Goal: Complete application form: Complete application form

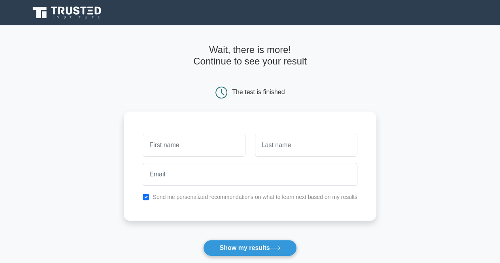
click at [65, 135] on main "Wait, there is more! Continue to see your result The test is finished and the" at bounding box center [250, 167] width 500 height 284
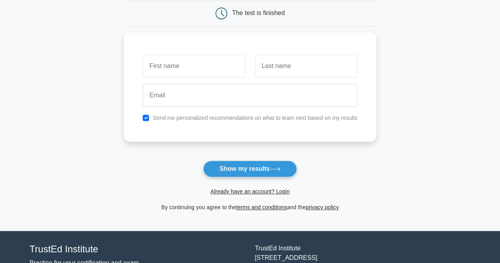
scroll to position [63, 0]
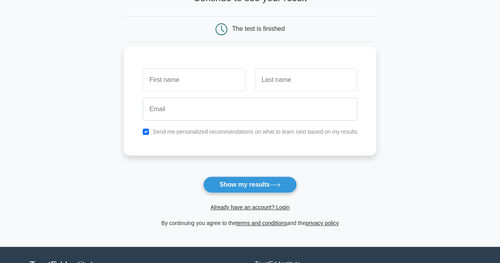
click at [173, 134] on label "Send me personalized recommendations on what to learn next based on my results" at bounding box center [254, 131] width 205 height 6
click at [146, 132] on input "checkbox" at bounding box center [146, 131] width 6 height 6
checkbox input "false"
click at [169, 82] on input "text" at bounding box center [194, 79] width 102 height 23
type input "[PERSON_NAME]"
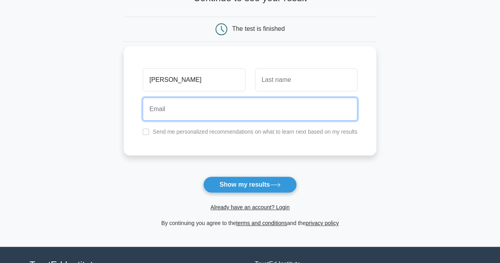
click at [193, 111] on input "email" at bounding box center [250, 109] width 214 height 23
type input "[EMAIL_ADDRESS][DOMAIN_NAME]"
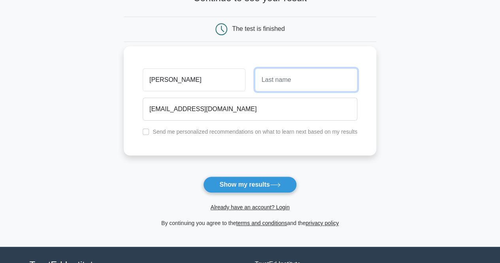
click at [279, 81] on input "text" at bounding box center [306, 79] width 102 height 23
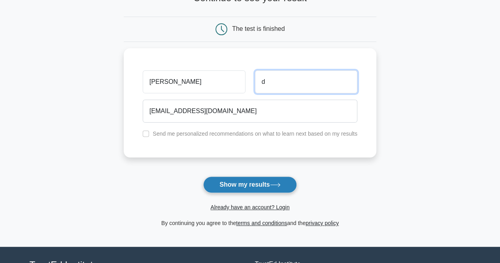
type input "d"
click at [240, 183] on button "Show my results" at bounding box center [249, 184] width 93 height 17
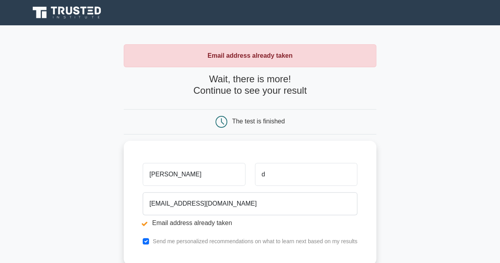
click at [59, 179] on main "Email address already taken Wait, there is more! Continue to see your result Th…" at bounding box center [250, 189] width 500 height 329
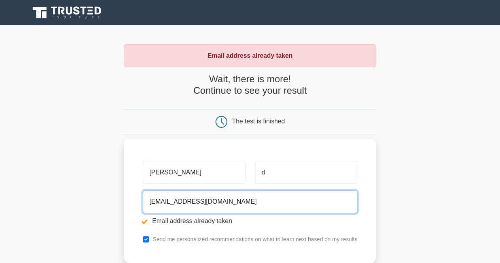
click at [189, 201] on input "[EMAIL_ADDRESS][DOMAIN_NAME]" at bounding box center [250, 201] width 214 height 23
click at [192, 203] on input "[EMAIL_ADDRESS][DOMAIN_NAME]" at bounding box center [250, 201] width 214 height 23
type input "[EMAIL_ADDRESS][DOMAIN_NAME]"
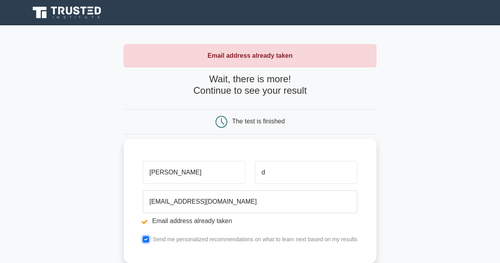
click at [144, 240] on input "checkbox" at bounding box center [146, 239] width 6 height 6
checkbox input "false"
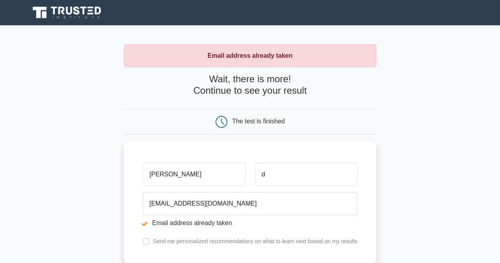
click at [92, 216] on main "Email address already taken Wait, there is more! Continue to see your result Th…" at bounding box center [250, 189] width 500 height 329
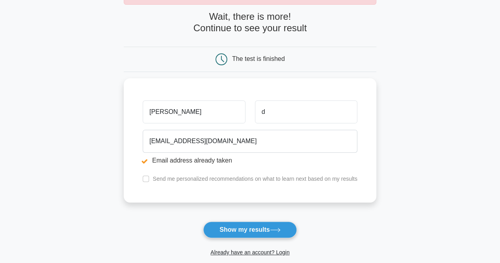
scroll to position [63, 0]
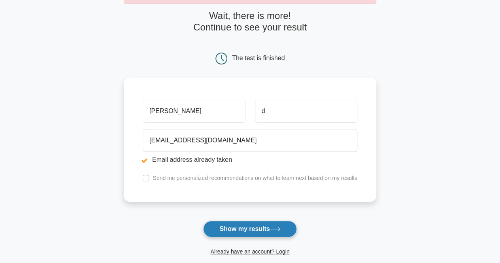
click at [241, 227] on button "Show my results" at bounding box center [249, 228] width 93 height 17
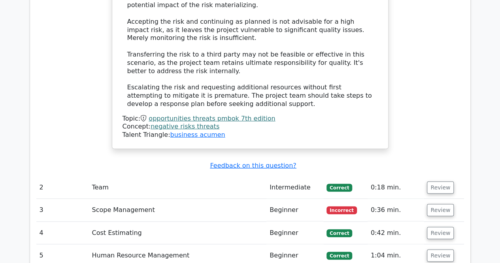
scroll to position [1058, 0]
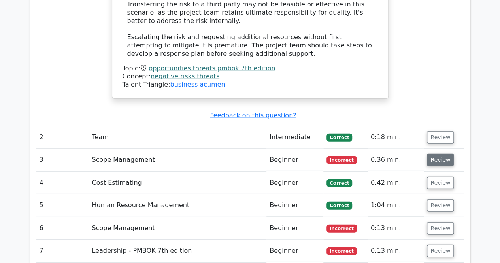
click at [434, 154] on button "Review" at bounding box center [439, 160] width 27 height 12
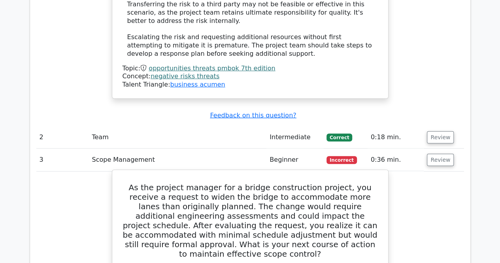
click at [159, 182] on h5 "As the project manager for a bridge construction project, you receive a request…" at bounding box center [250, 220] width 257 height 76
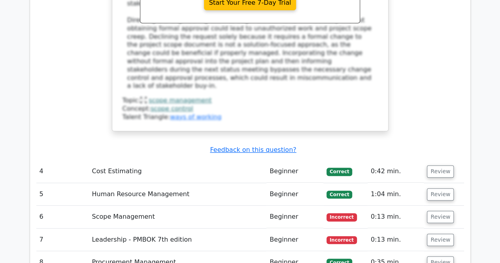
scroll to position [1548, 0]
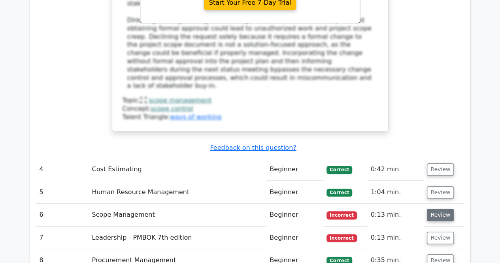
click at [428, 208] on button "Review" at bounding box center [439, 214] width 27 height 12
click at [444, 208] on button "Review" at bounding box center [439, 214] width 27 height 12
